Goal: Transaction & Acquisition: Purchase product/service

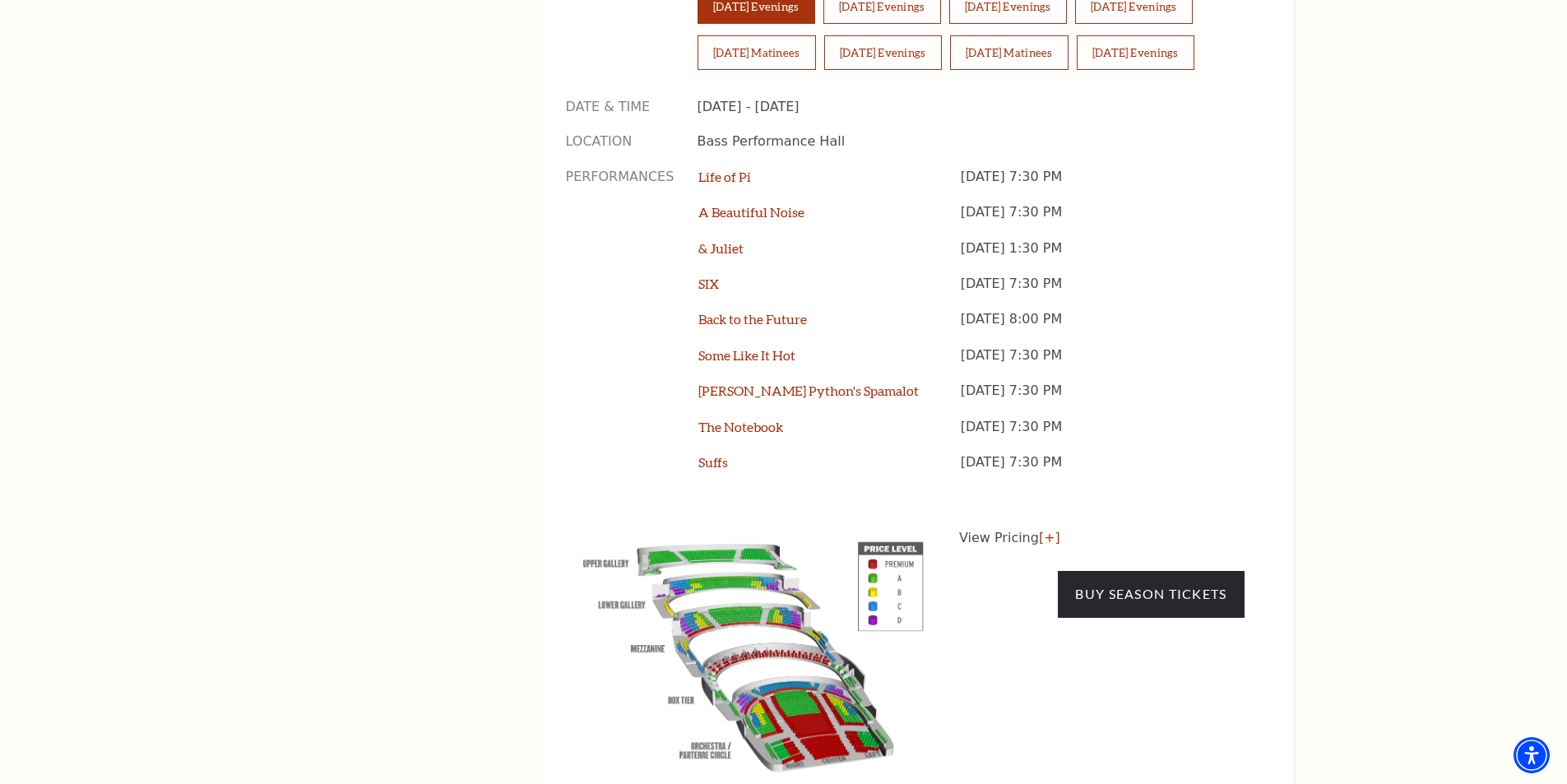
scroll to position [1398, 0]
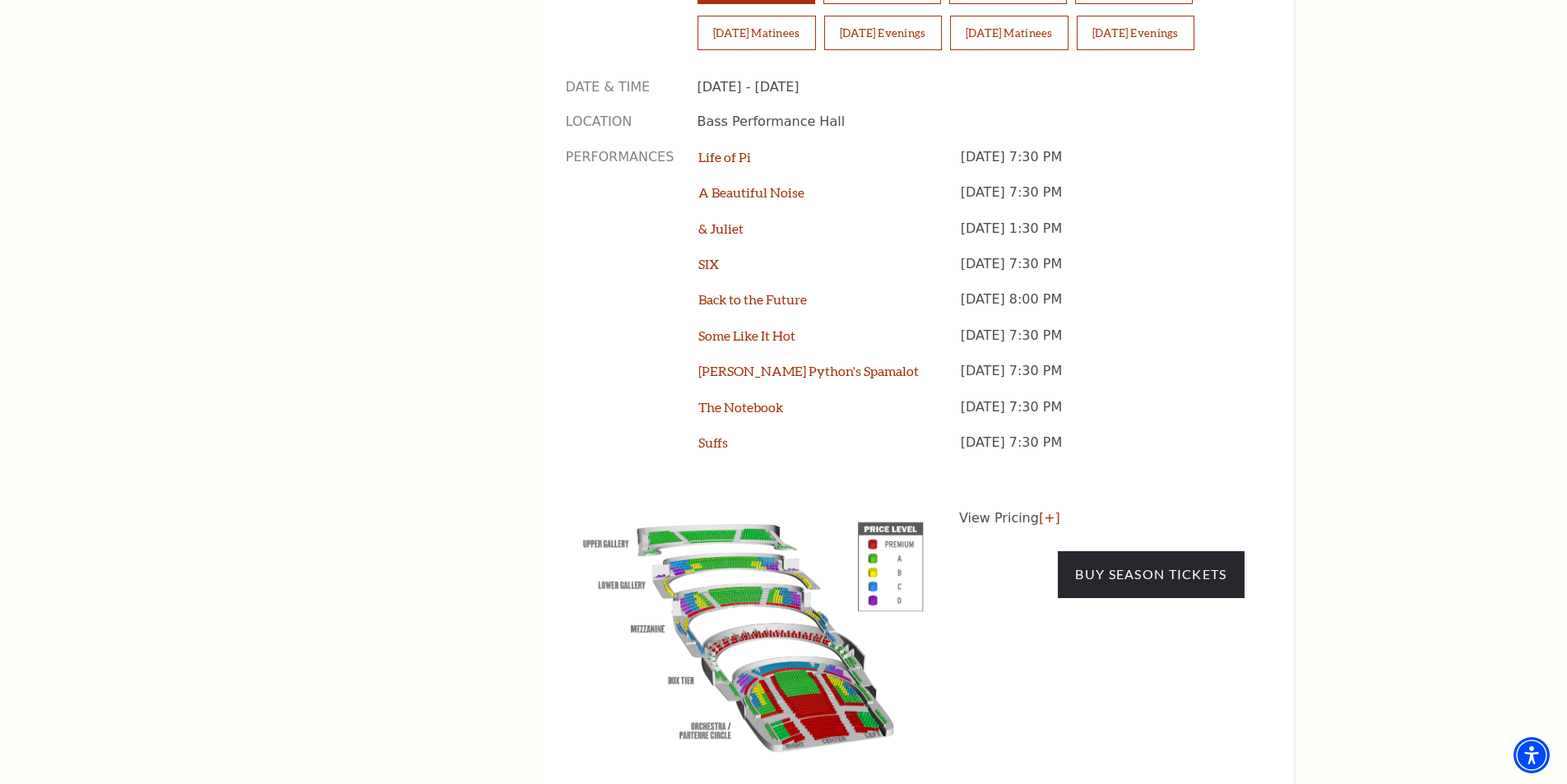
click at [772, 562] on img at bounding box center [753, 633] width 375 height 250
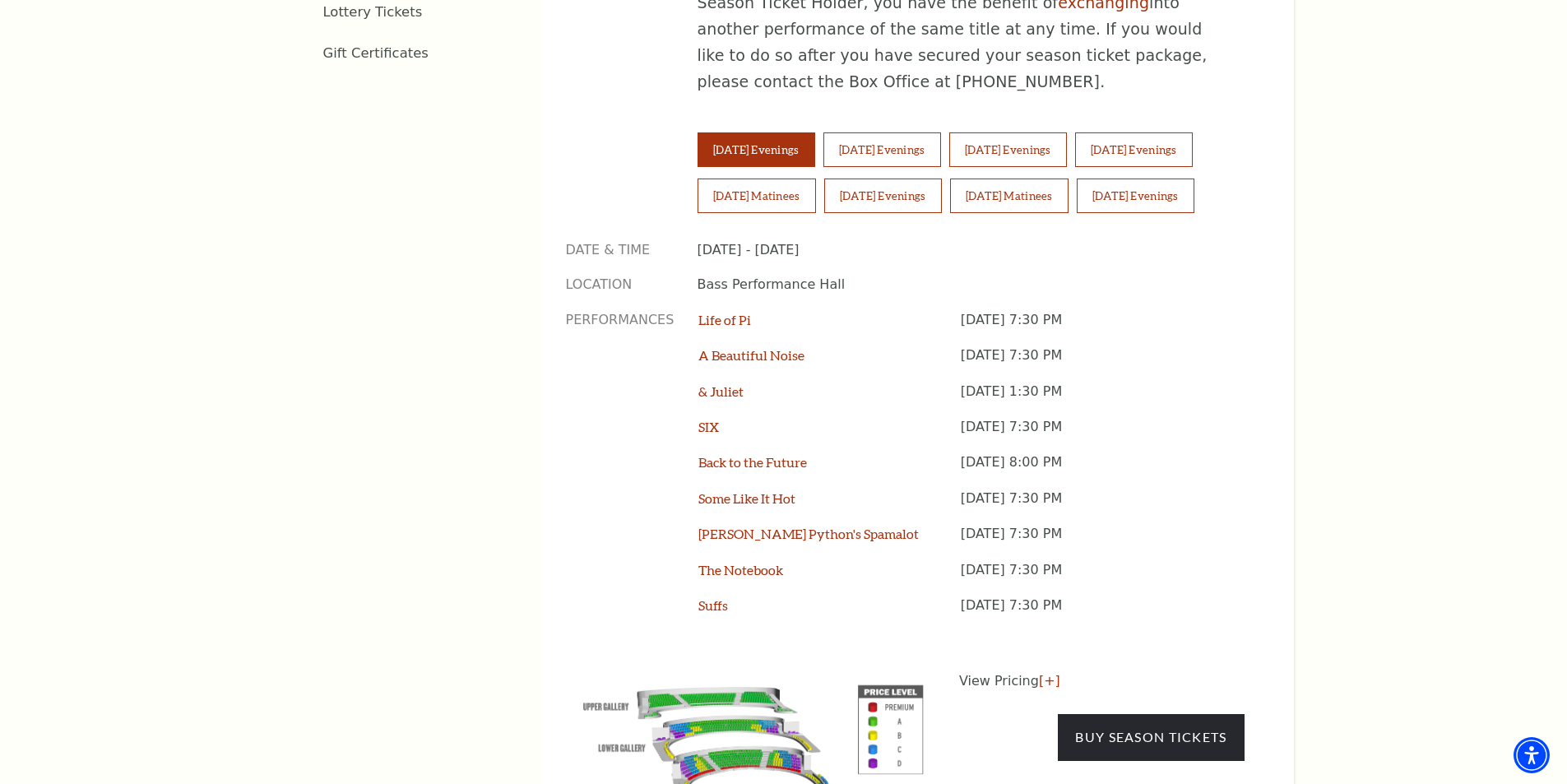
scroll to position [1233, 0]
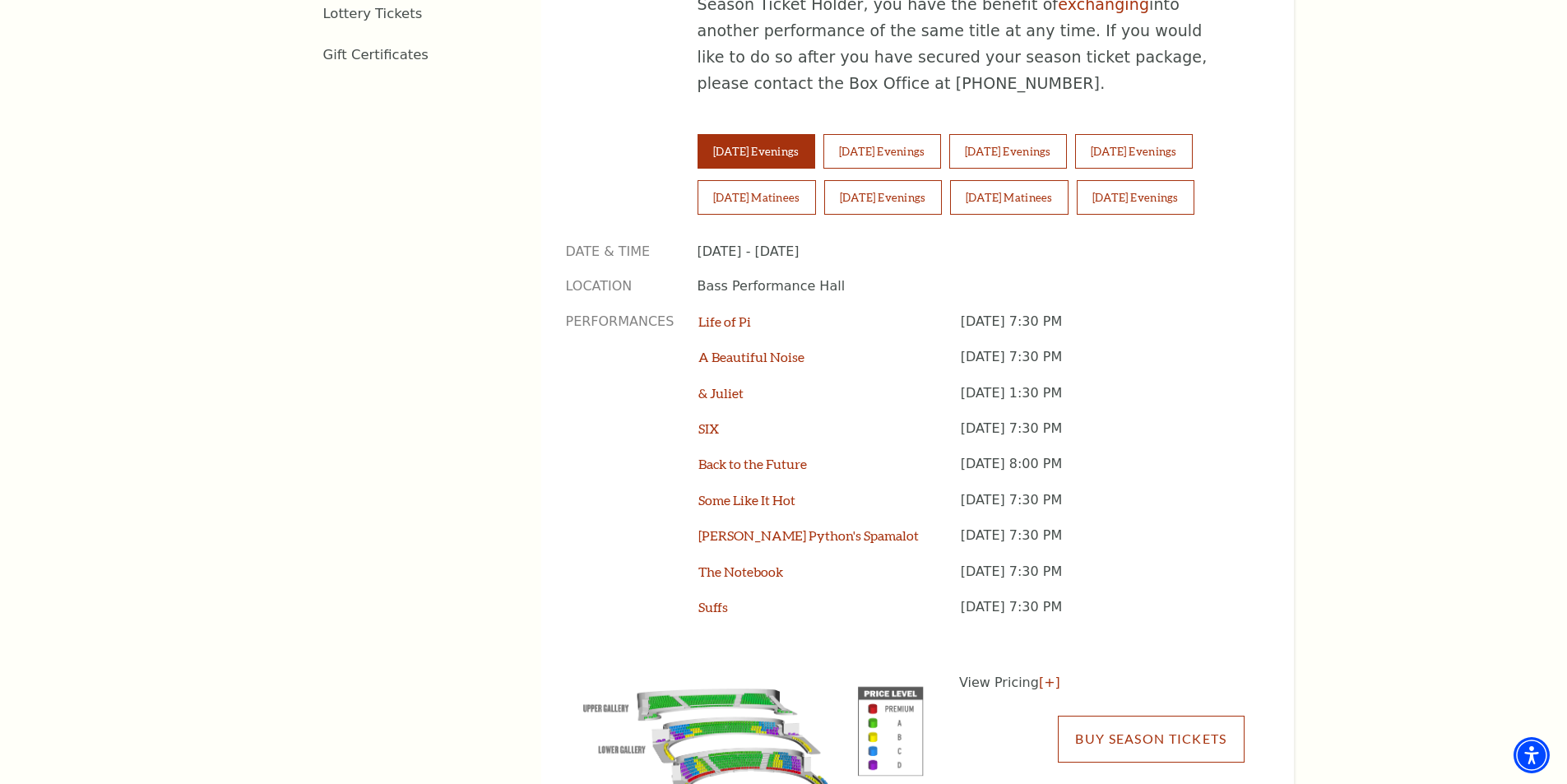
click at [1132, 715] on link "Buy Season Tickets" at bounding box center [1151, 738] width 185 height 46
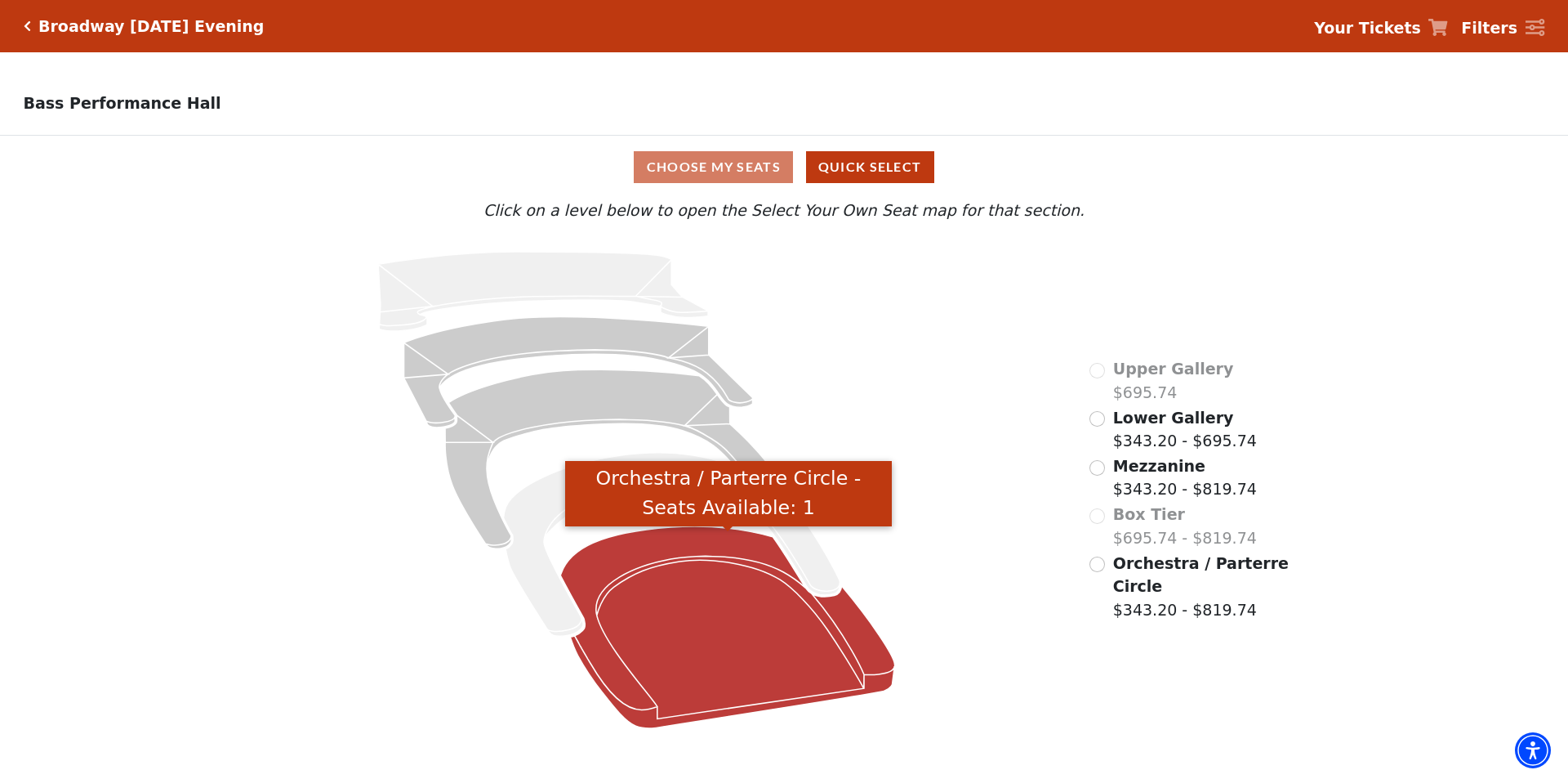
click at [676, 617] on icon "Orchestra / Parterre Circle - Seats Available: 1" at bounding box center [729, 627] width 335 height 202
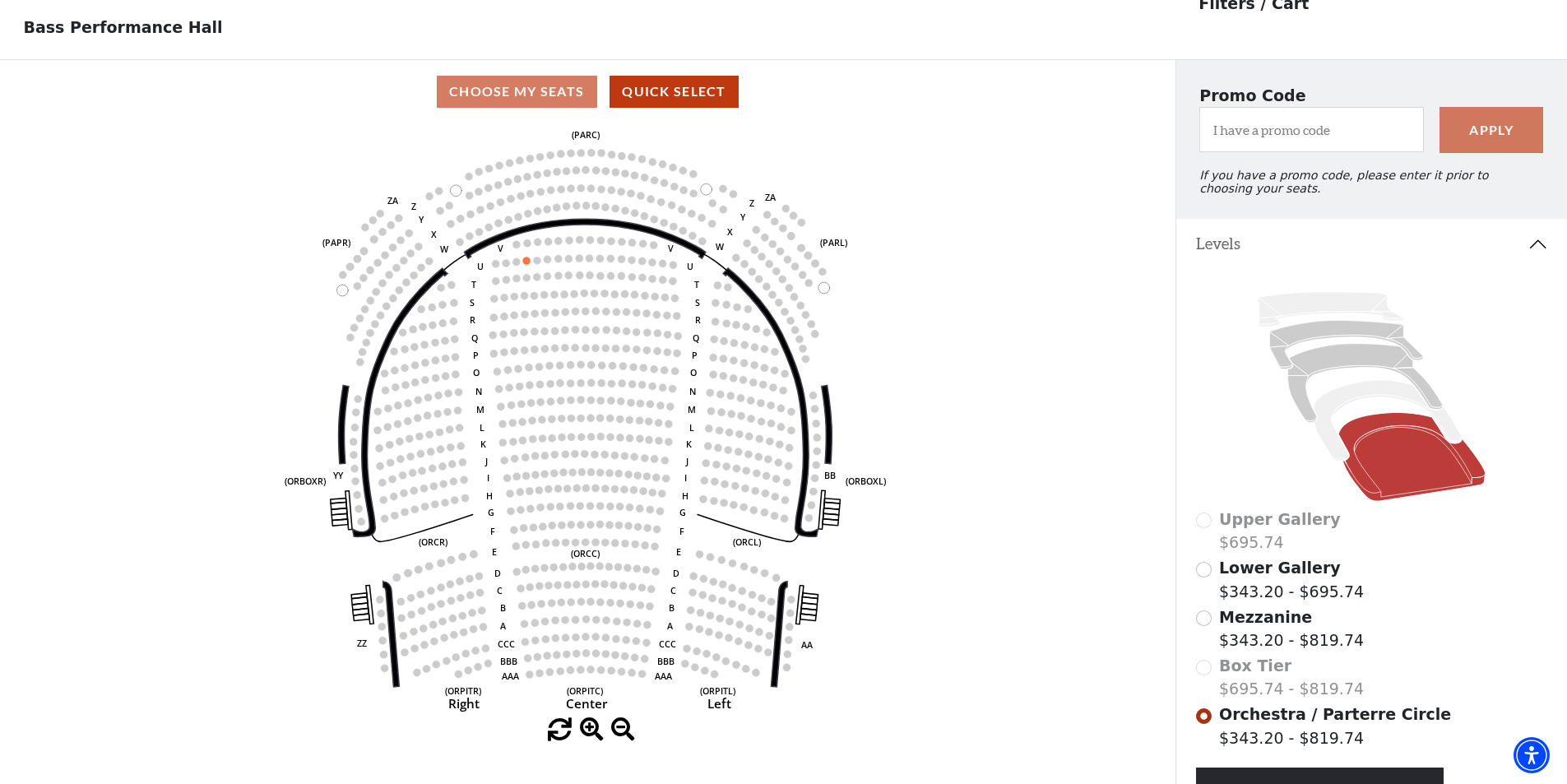
scroll to position [159, 0]
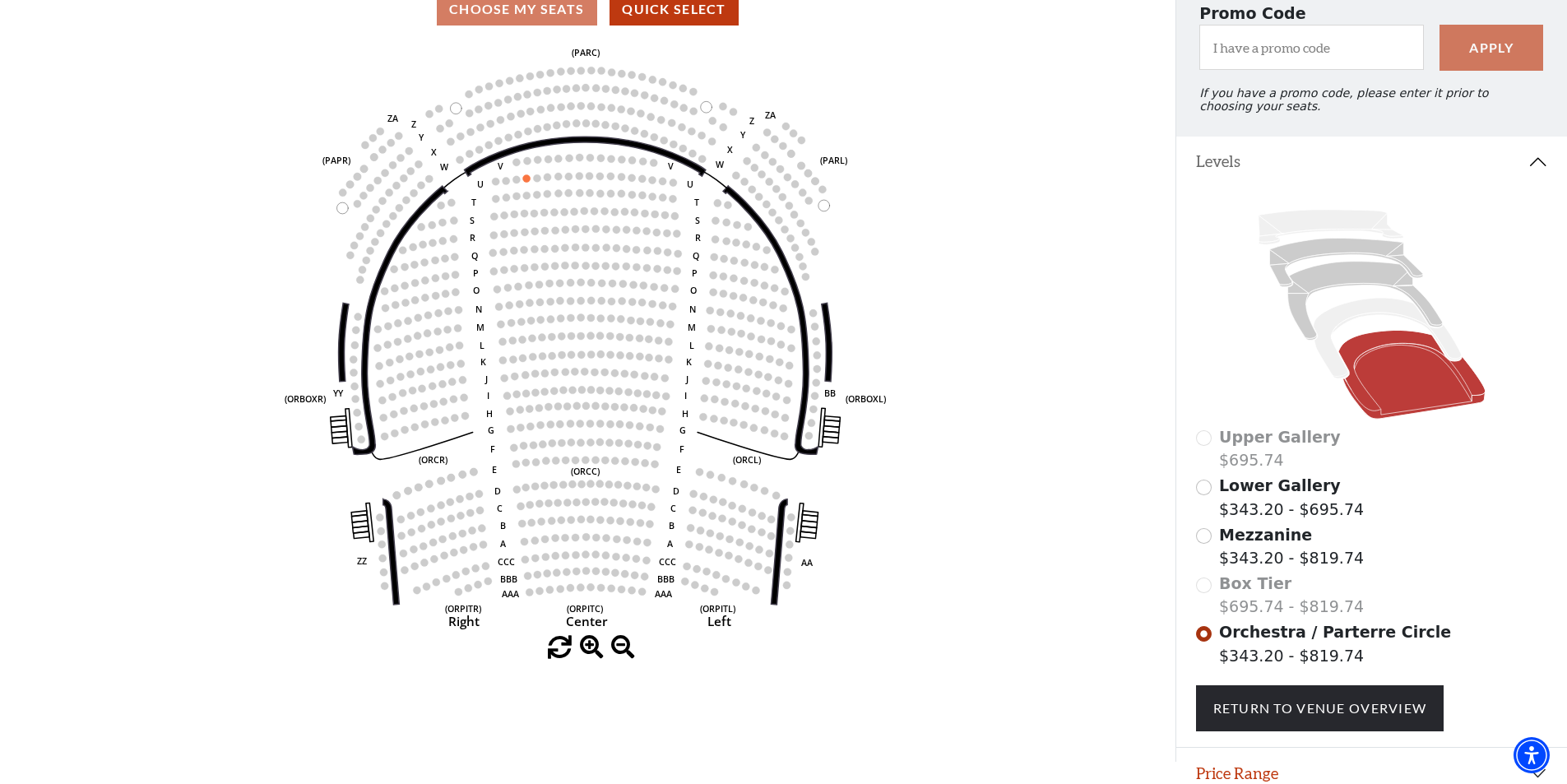
click at [1206, 597] on div "Box Tier $695.74 - $819.74" at bounding box center [1372, 594] width 352 height 47
click at [1204, 598] on div "Box Tier $695.74 - $819.74" at bounding box center [1372, 594] width 352 height 47
click at [1204, 593] on div "Box Tier $695.74 - $819.74" at bounding box center [1372, 594] width 352 height 47
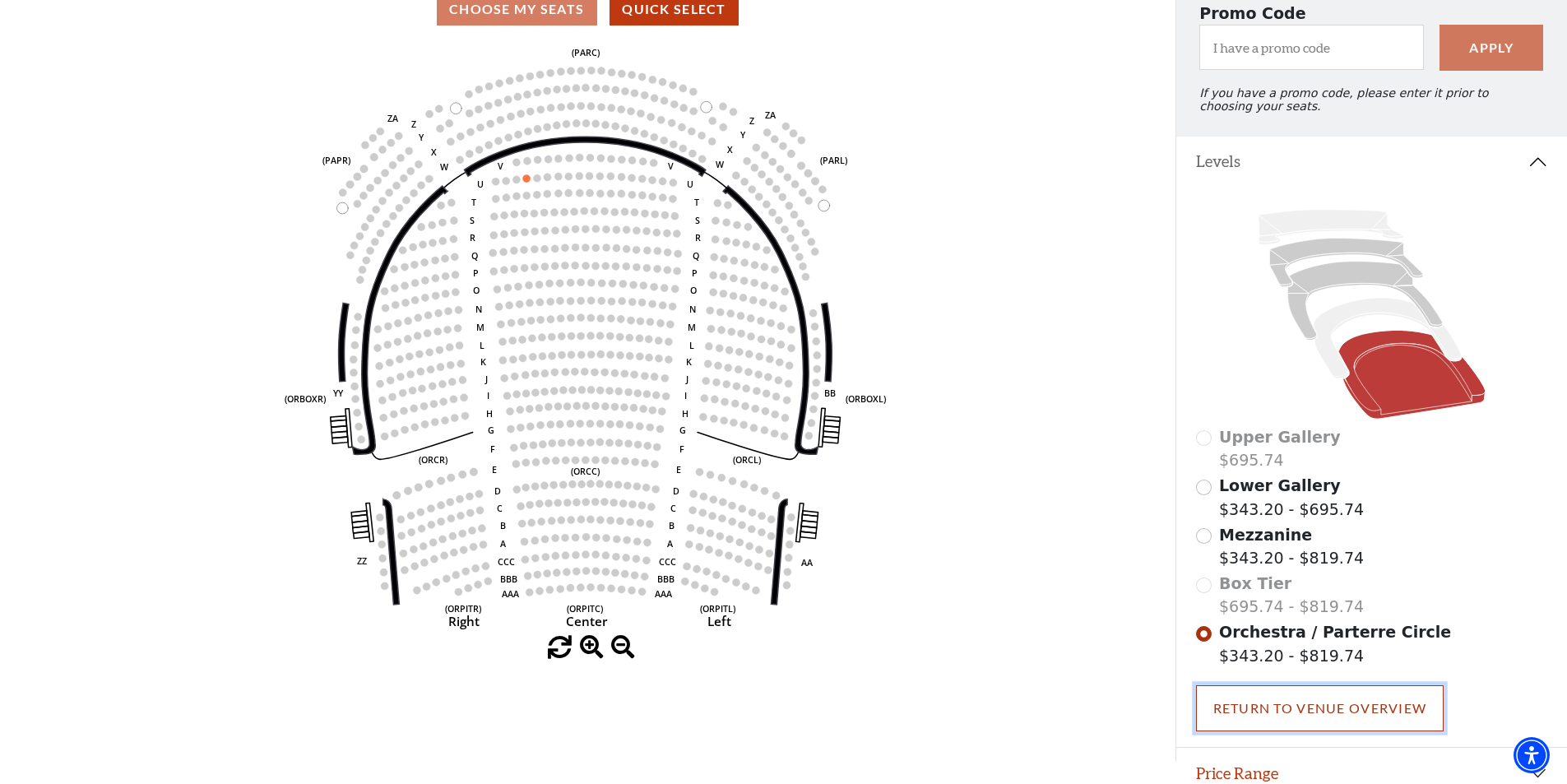
click at [1327, 724] on link "Return To Venue Overview" at bounding box center [1320, 708] width 248 height 46
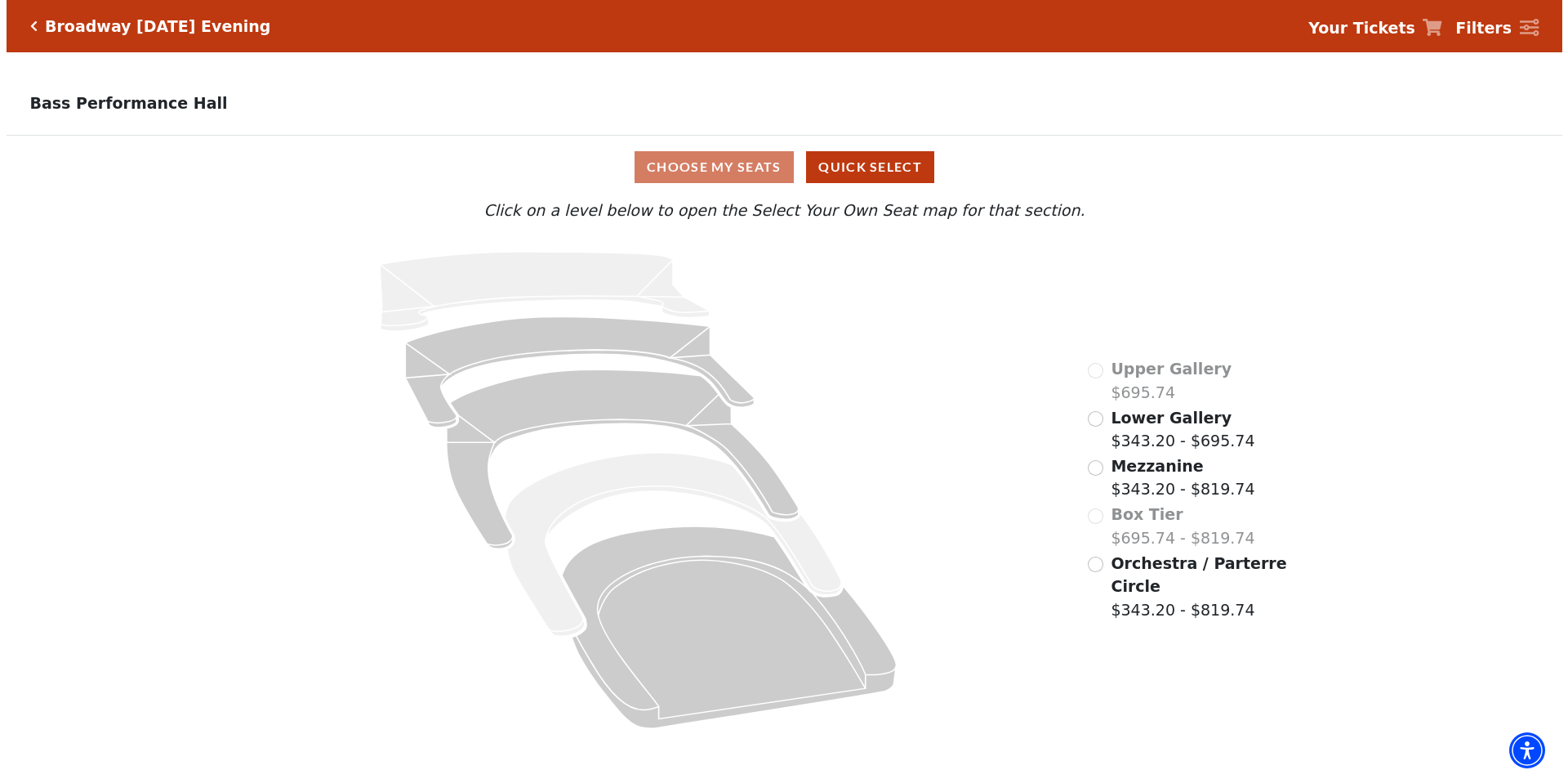
scroll to position [0, 0]
click at [1093, 522] on div "Box Tier $695.74 - $819.74" at bounding box center [1172, 525] width 167 height 46
click at [1095, 526] on div "Box Tier $695.74 - $819.74" at bounding box center [1172, 525] width 167 height 46
click at [838, 171] on button "Quick Select" at bounding box center [870, 167] width 128 height 32
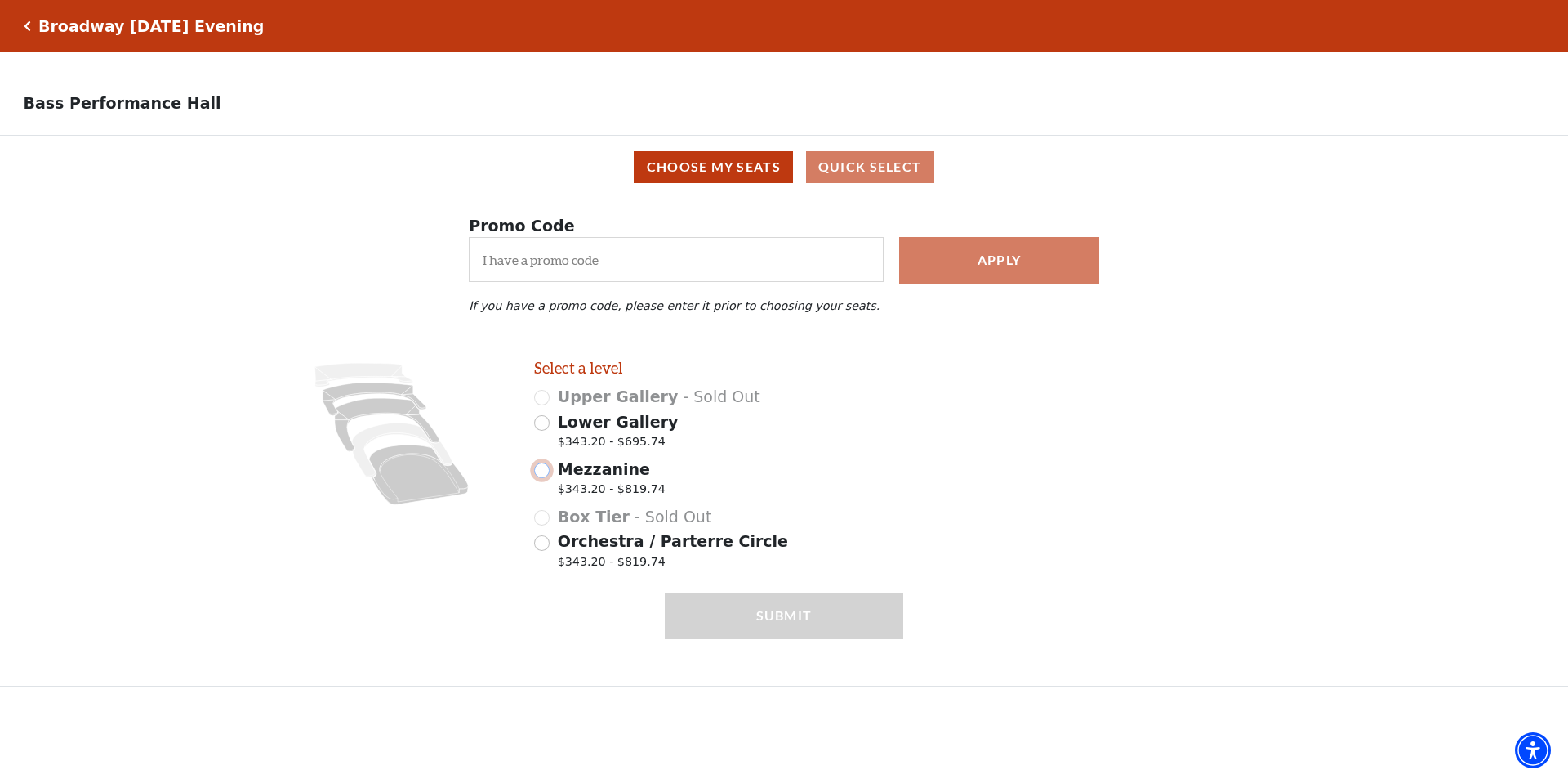
click at [545, 478] on input "Mezzanine $343.20 - $819.74" at bounding box center [542, 470] width 16 height 16
radio input "true"
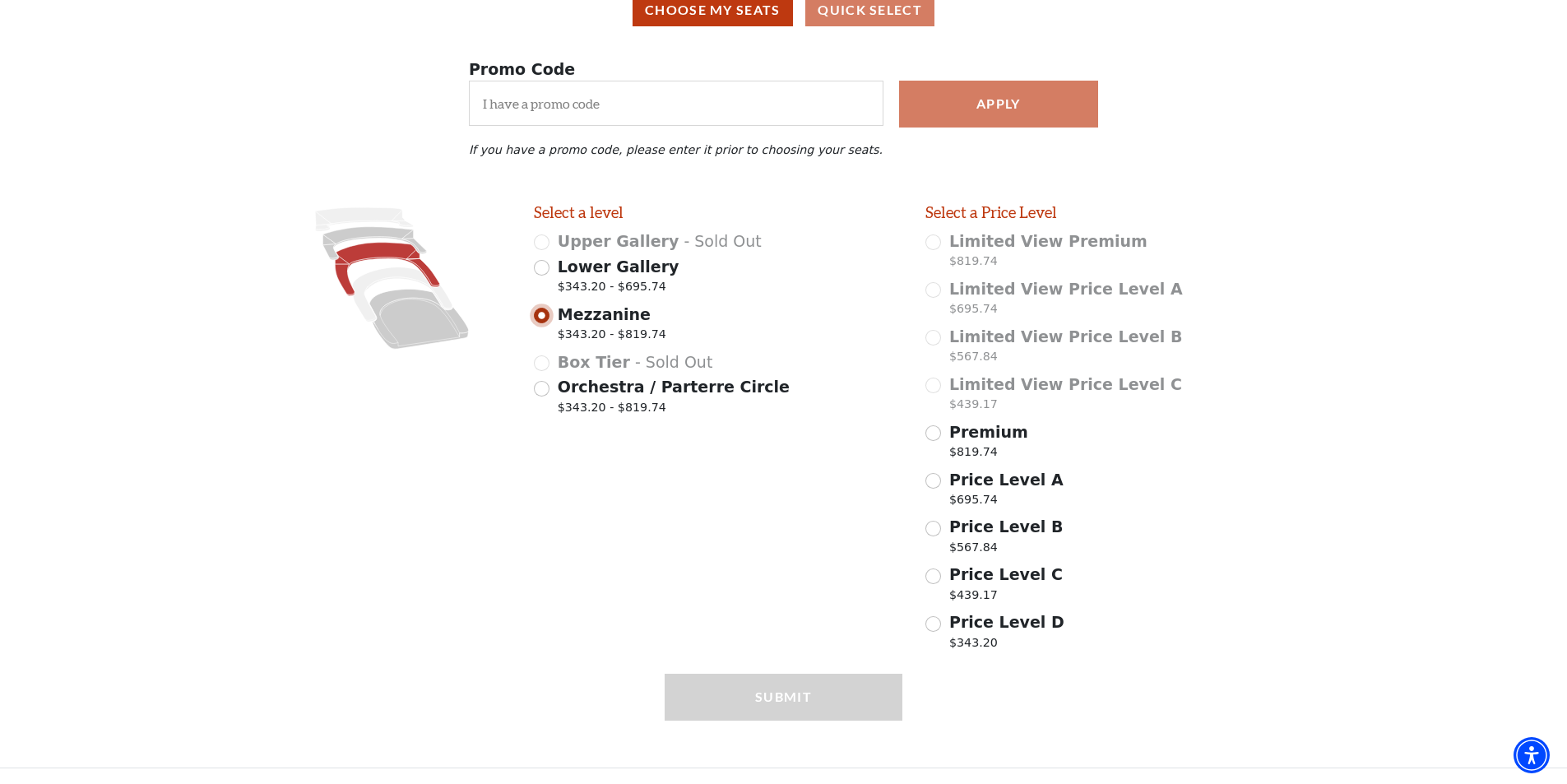
scroll to position [167, 0]
click at [955, 102] on div "Apply" at bounding box center [998, 103] width 215 height 46
click at [933, 432] on input "Premium $819.74" at bounding box center [934, 433] width 16 height 16
radio input "true"
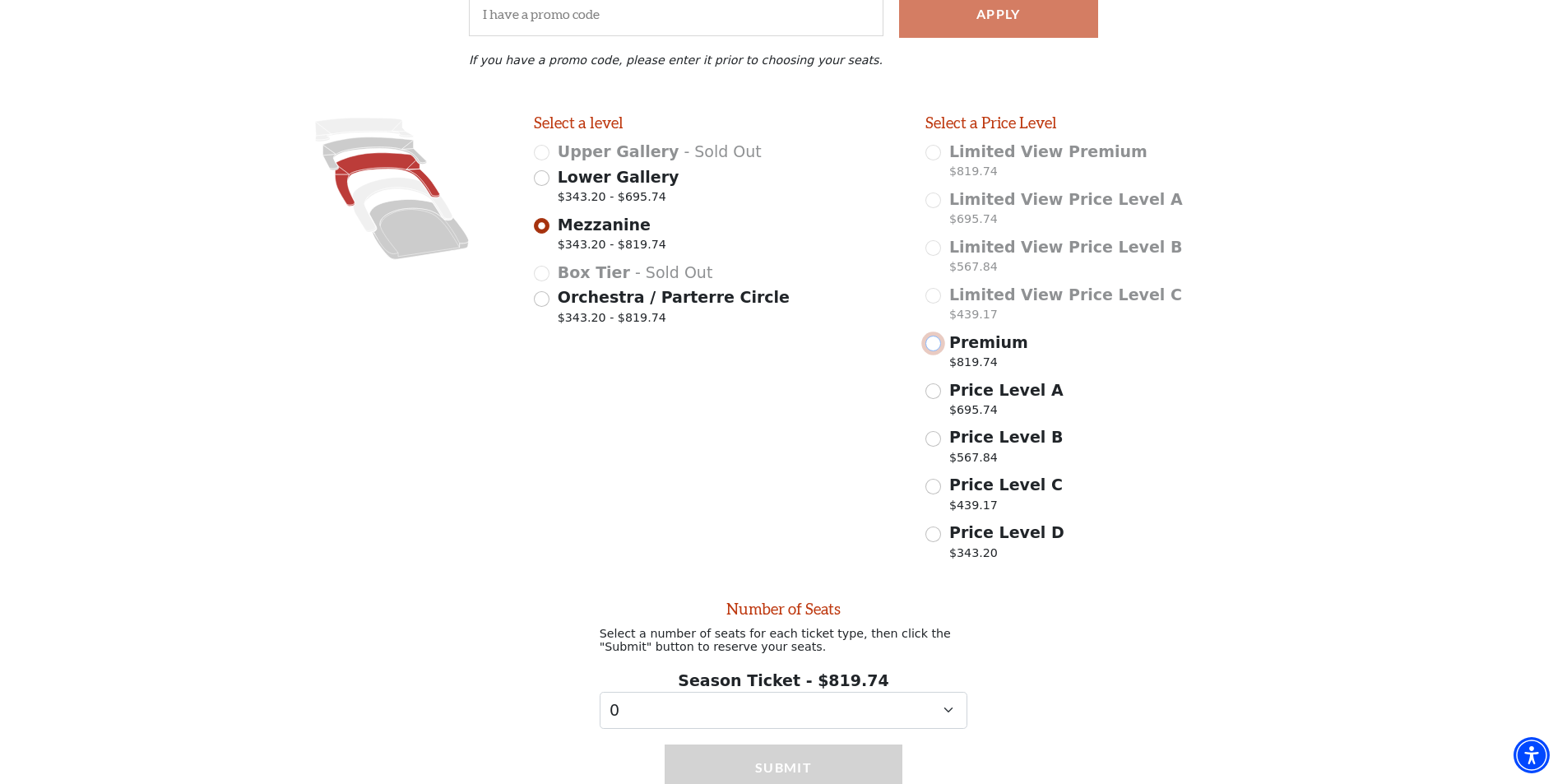
scroll to position [331, 0]
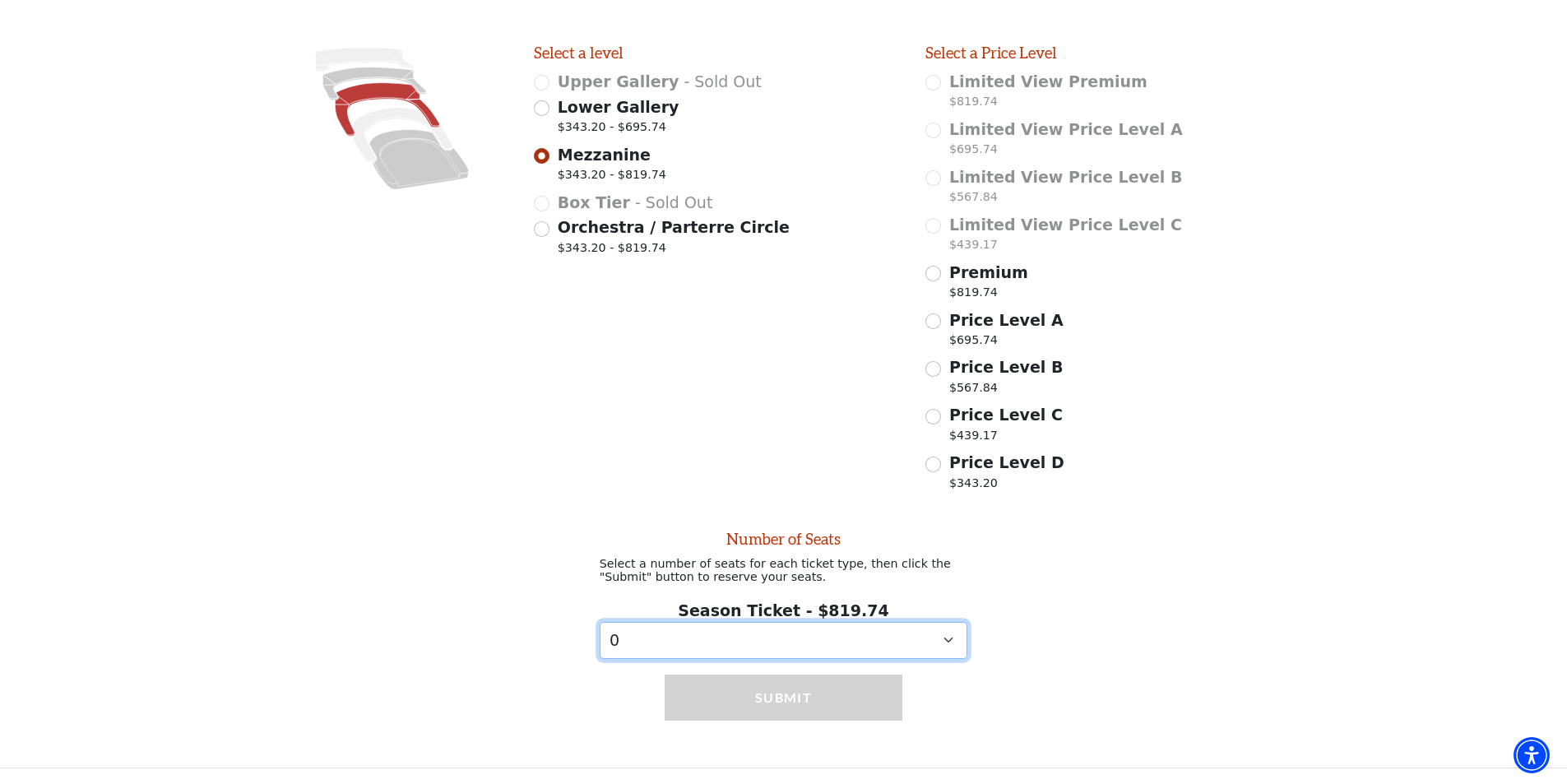
click at [948, 637] on select "0 1 2 3 4 5 6 7 8 9" at bounding box center [784, 640] width 368 height 37
click at [600, 622] on select "0 1 2 3 4 5 6 7 8 9" at bounding box center [784, 640] width 368 height 37
click at [948, 635] on select "0 1 2 3 4 5 6 7 8 9" at bounding box center [784, 640] width 368 height 37
select select "2"
click at [600, 622] on select "0 1 2 3 4 5 6 7 8 9" at bounding box center [784, 640] width 368 height 37
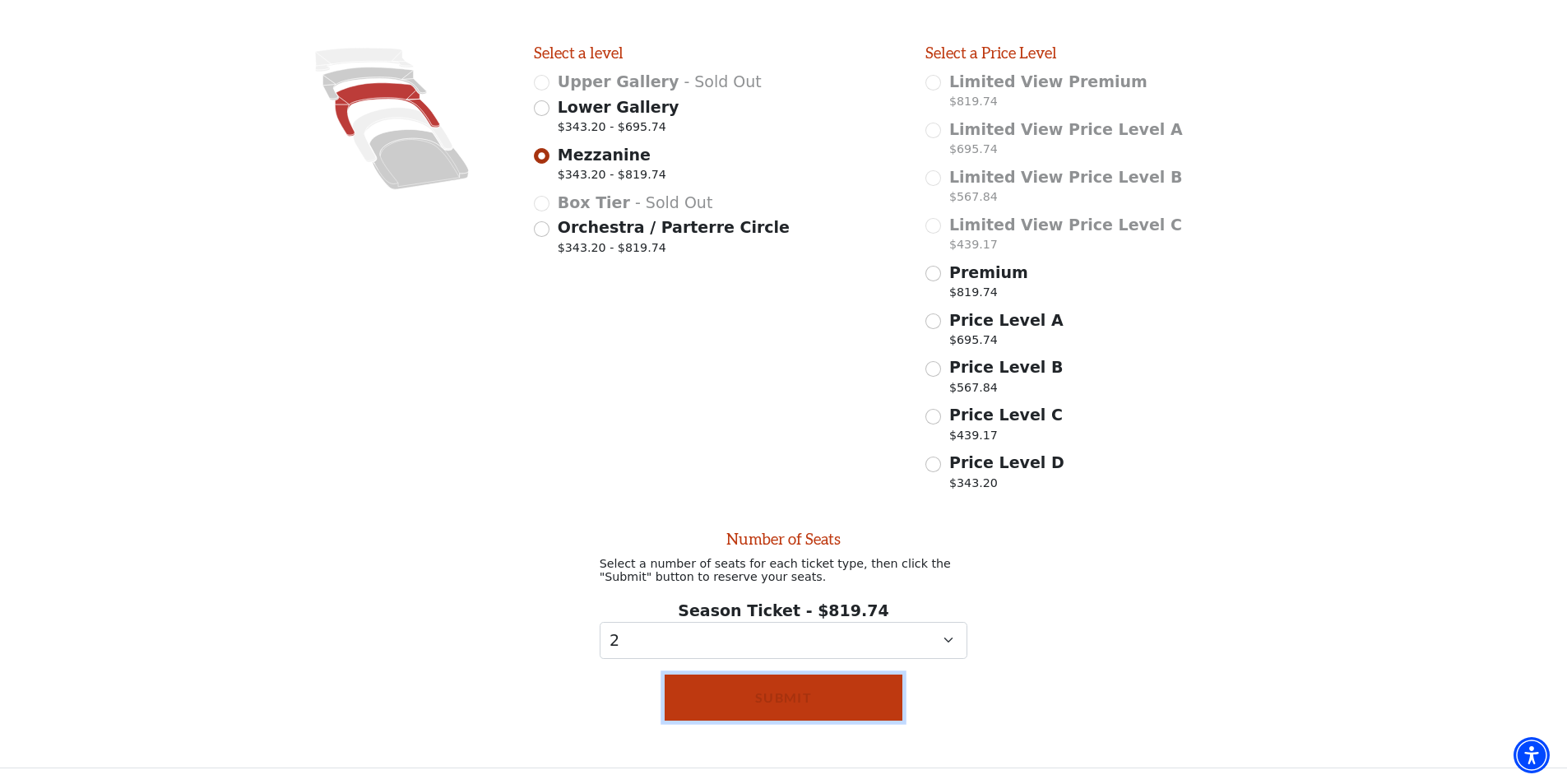
click at [779, 690] on button "Submit" at bounding box center [783, 697] width 238 height 46
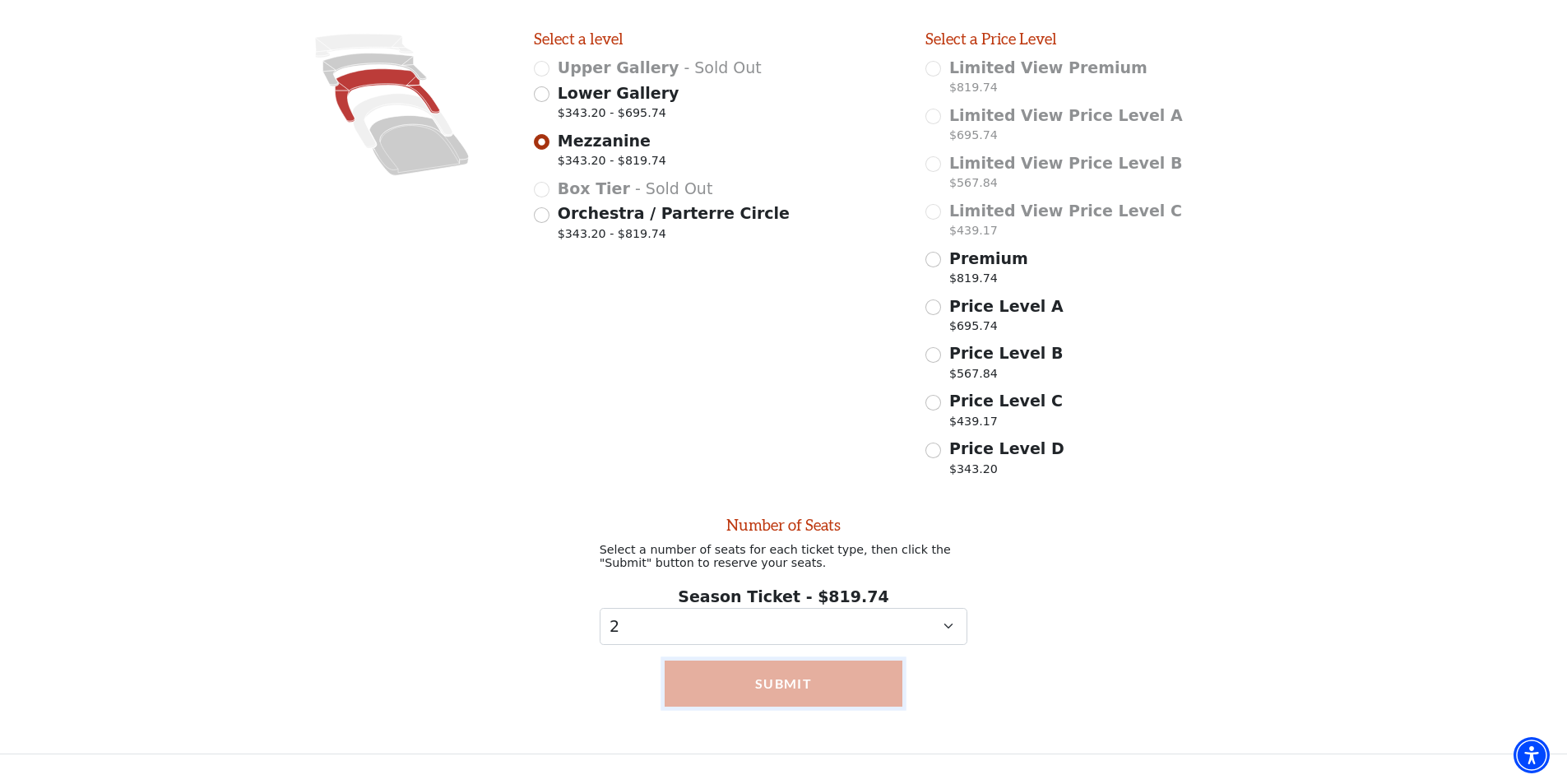
click at [760, 693] on button "Submit" at bounding box center [783, 683] width 238 height 46
click at [762, 687] on button "Submit" at bounding box center [783, 683] width 238 height 46
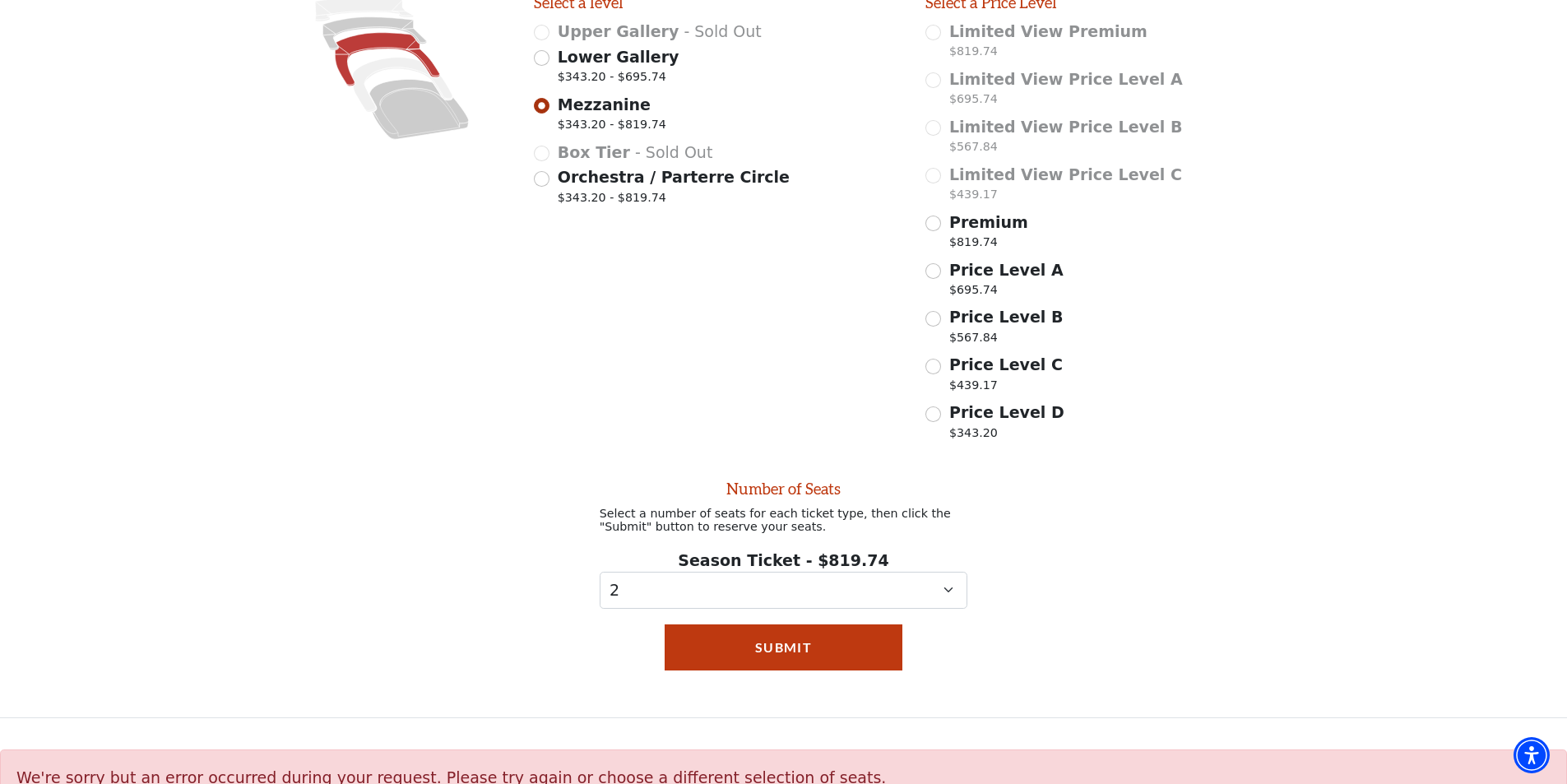
scroll to position [419, 0]
